Goal: Task Accomplishment & Management: Manage account settings

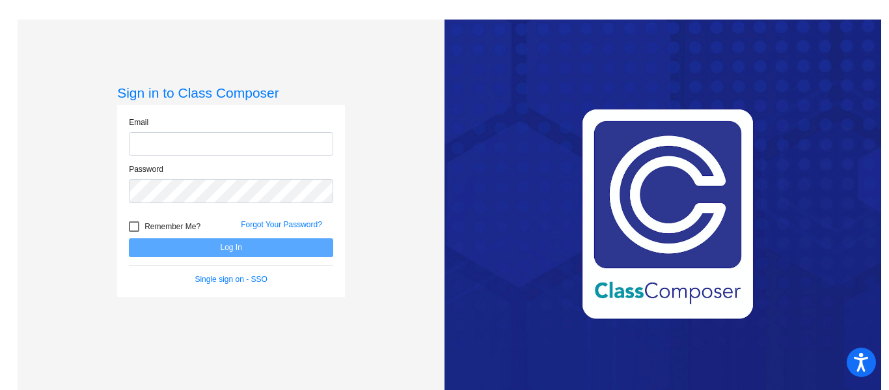
type input "[PERSON_NAME][EMAIL_ADDRESS][PERSON_NAME][DOMAIN_NAME]"
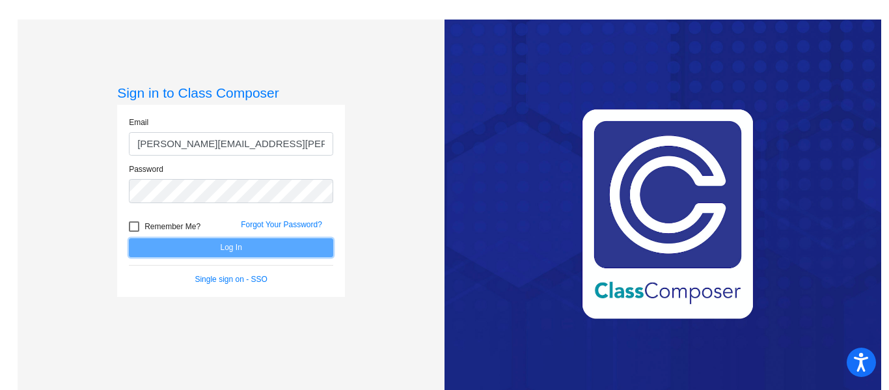
click at [197, 250] on button "Log In" at bounding box center [231, 247] width 204 height 19
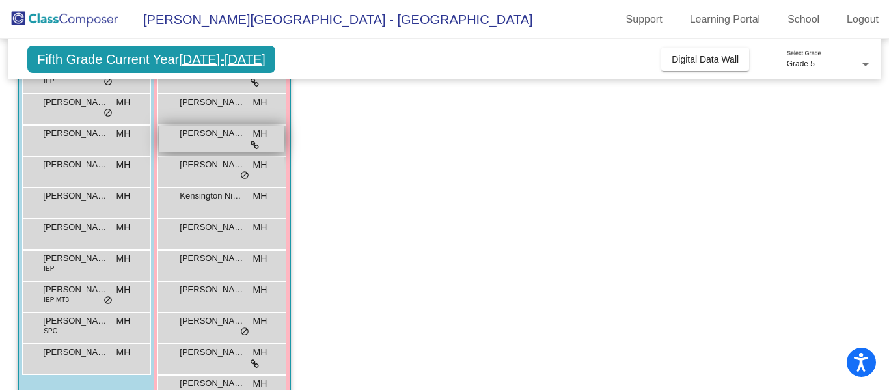
scroll to position [143, 0]
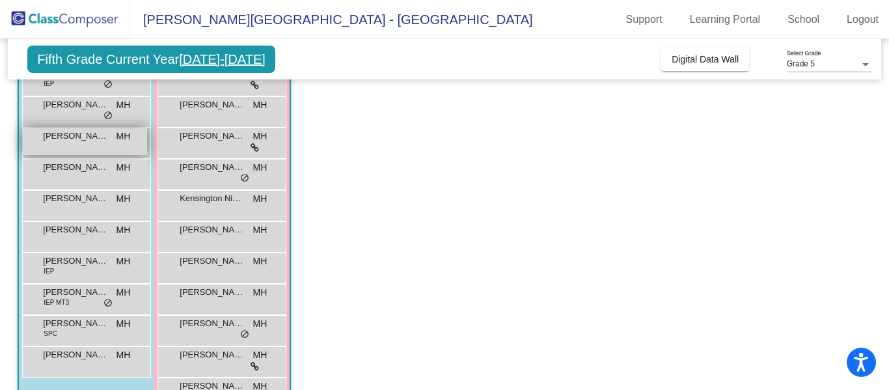
click at [97, 148] on div "[PERSON_NAME] [PERSON_NAME] lock do_not_disturb_alt" at bounding box center [85, 141] width 124 height 27
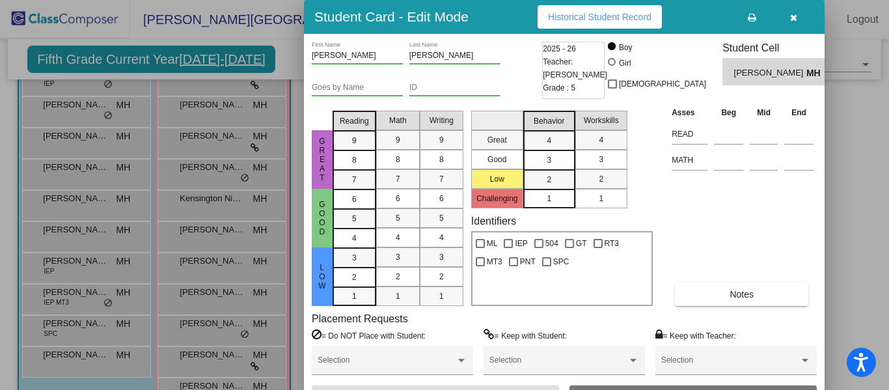
click at [794, 20] on icon "button" at bounding box center [793, 17] width 7 height 9
